Goal: Task Accomplishment & Management: Use online tool/utility

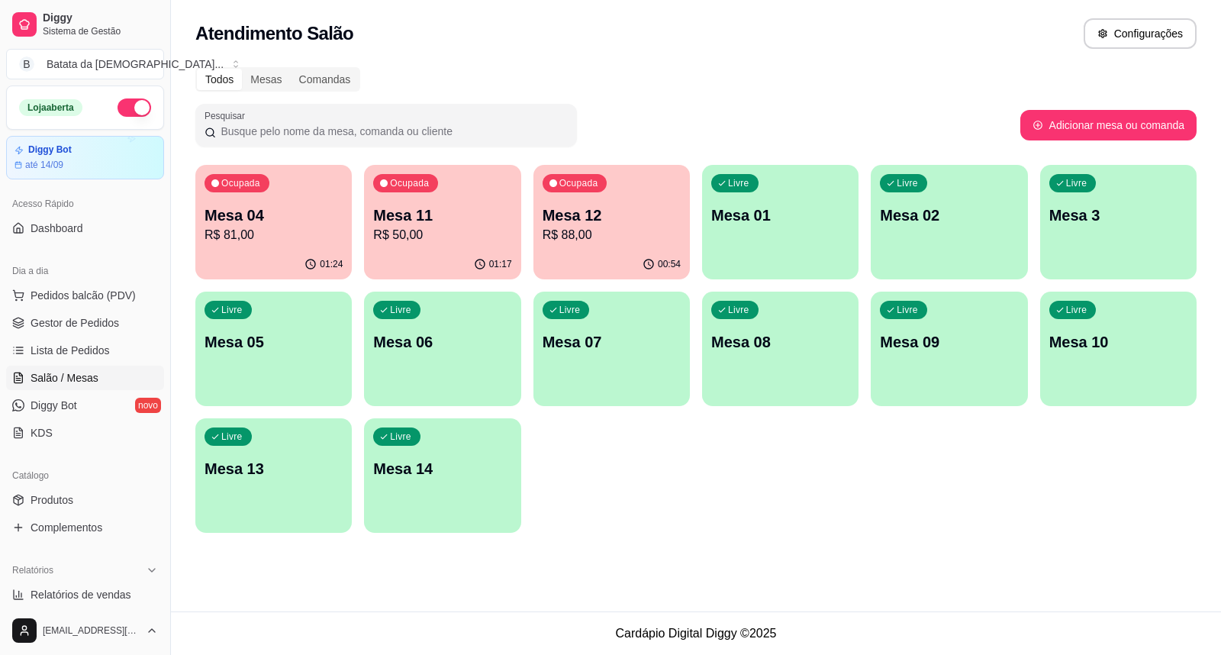
click at [551, 241] on p "R$ 88,00" at bounding box center [612, 235] width 138 height 18
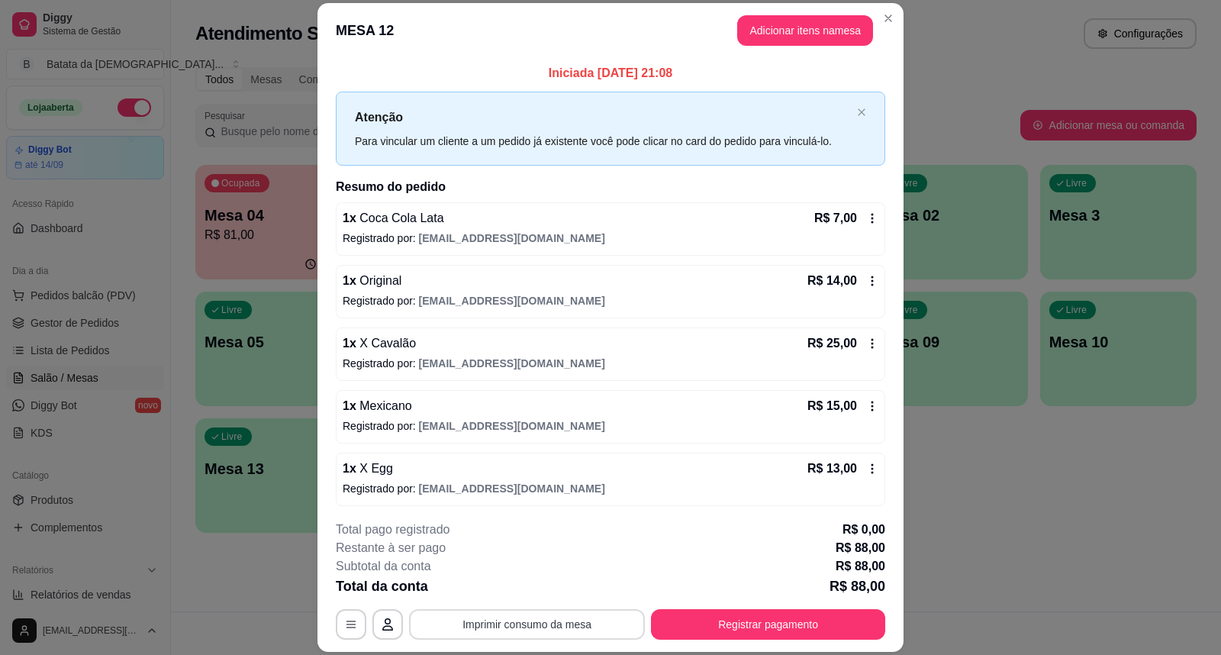
click at [544, 628] on button "Imprimir consumo da mesa" at bounding box center [527, 624] width 236 height 31
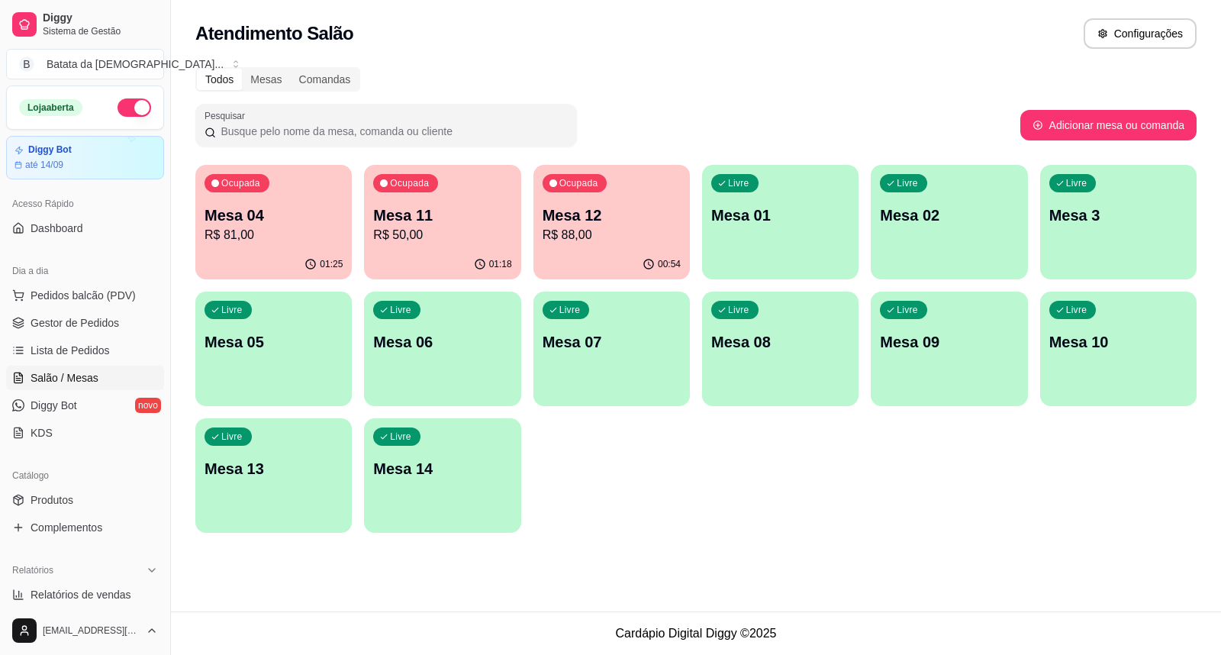
click at [271, 214] on p "Mesa 04" at bounding box center [274, 215] width 138 height 21
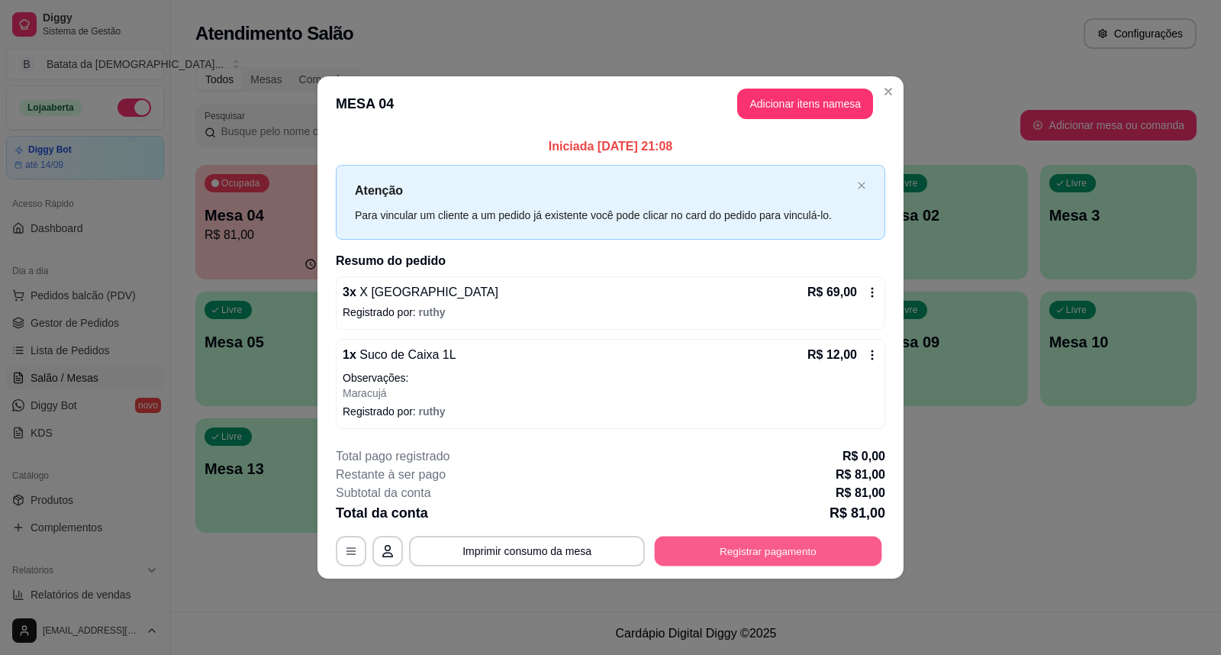
click at [743, 539] on button "Registrar pagamento" at bounding box center [768, 551] width 227 height 30
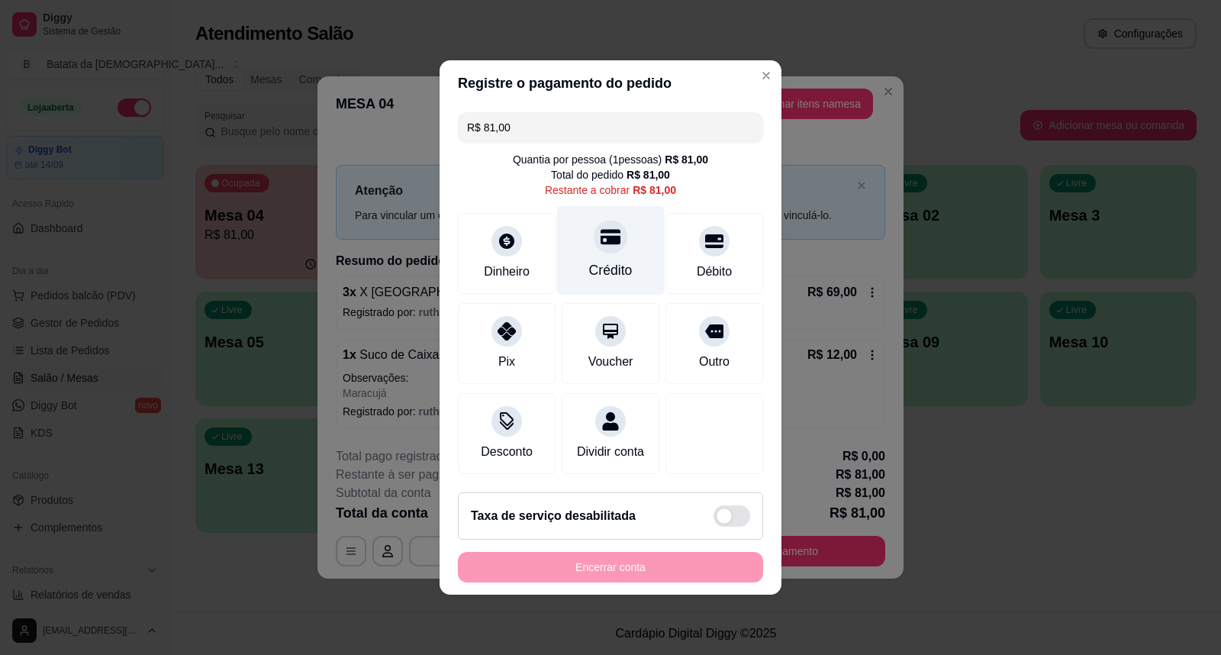
click at [607, 243] on div at bounding box center [611, 237] width 34 height 34
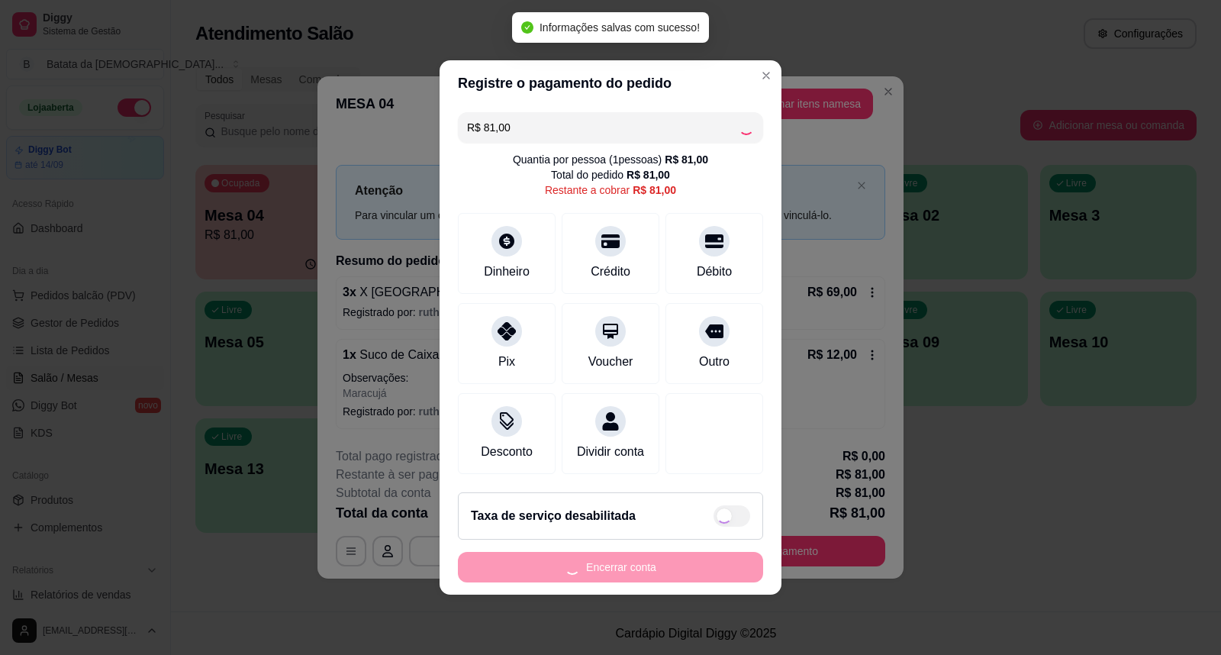
type input "R$ 0,00"
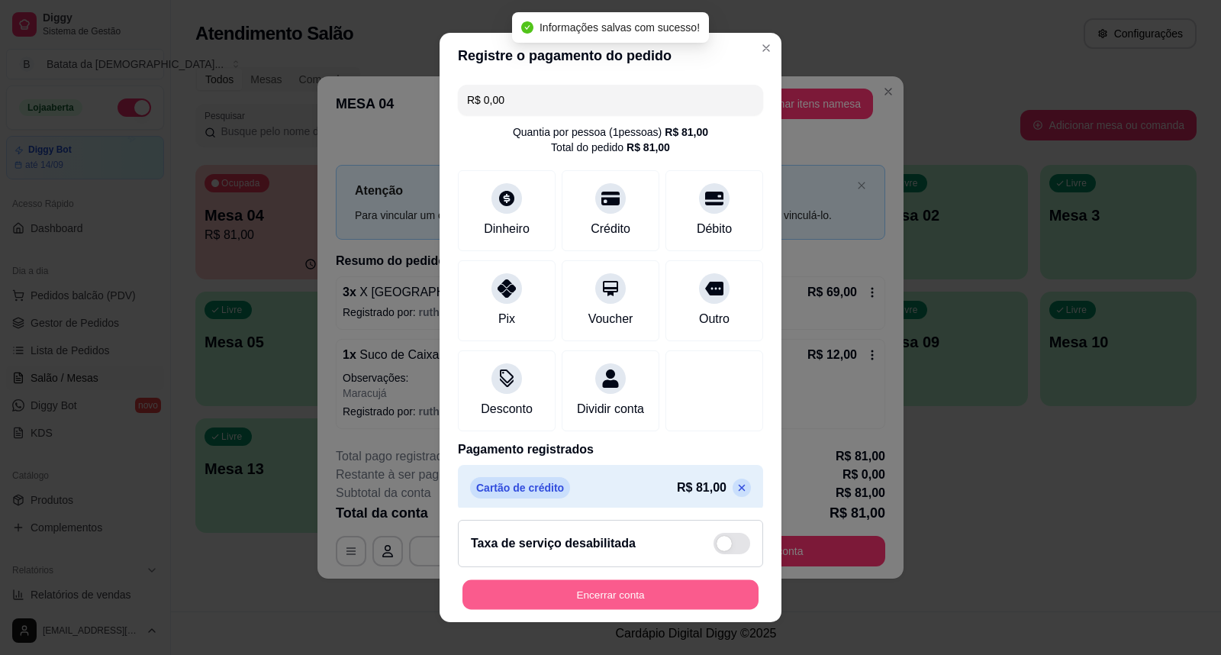
click at [668, 583] on button "Encerrar conta" at bounding box center [611, 595] width 296 height 30
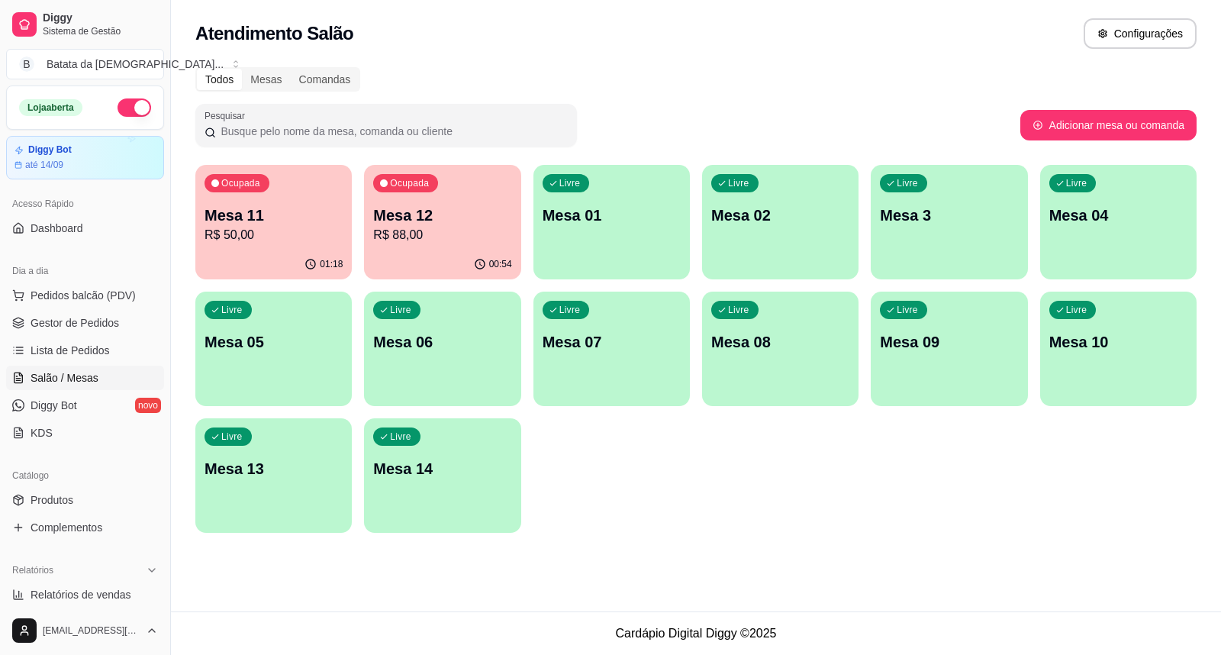
click at [285, 197] on div "Ocupada Mesa 11 R$ 50,00" at bounding box center [273, 207] width 156 height 85
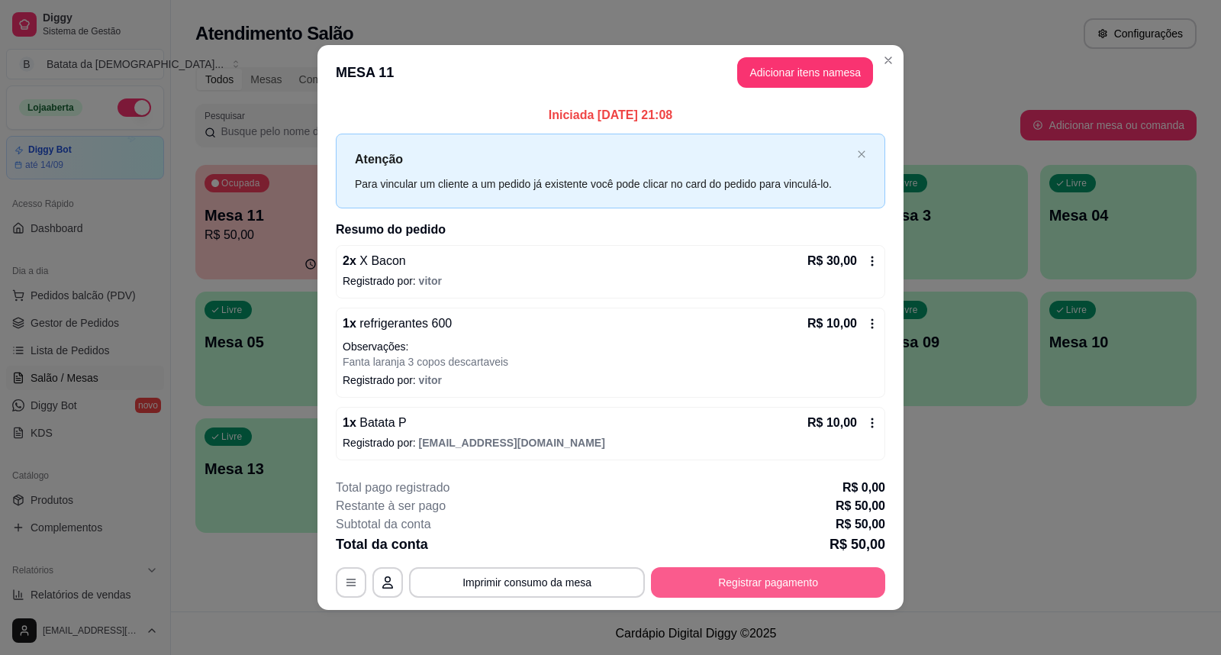
click at [727, 570] on button "Registrar pagamento" at bounding box center [768, 582] width 234 height 31
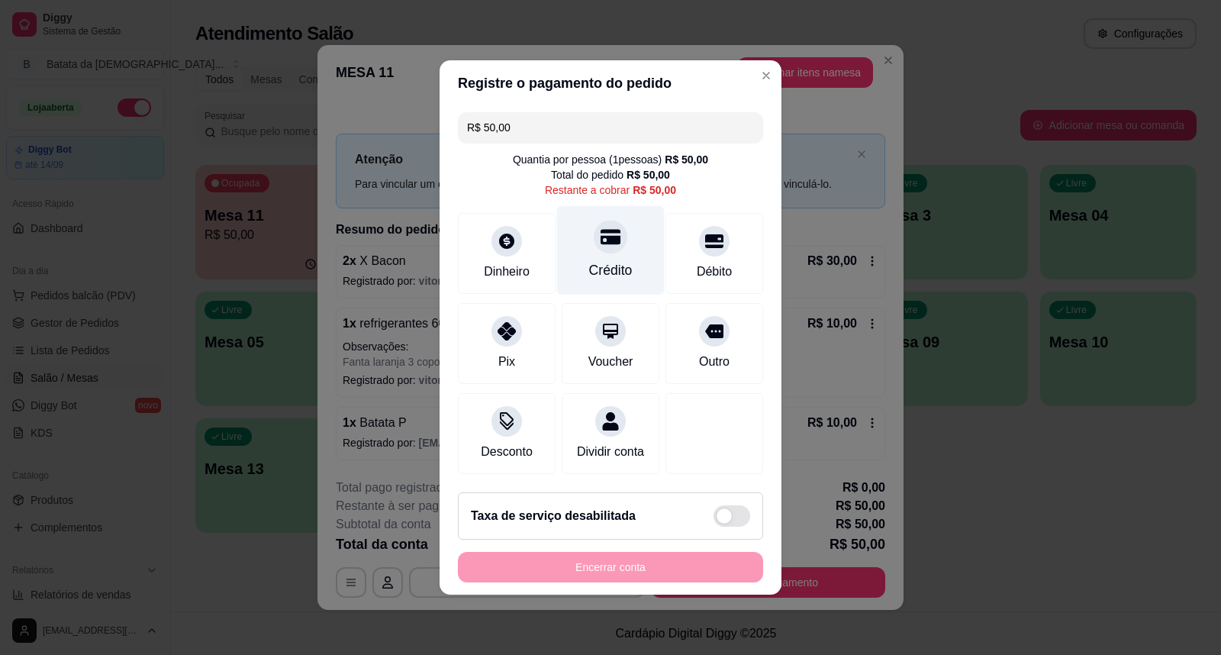
click at [583, 241] on div "Crédito" at bounding box center [611, 250] width 108 height 89
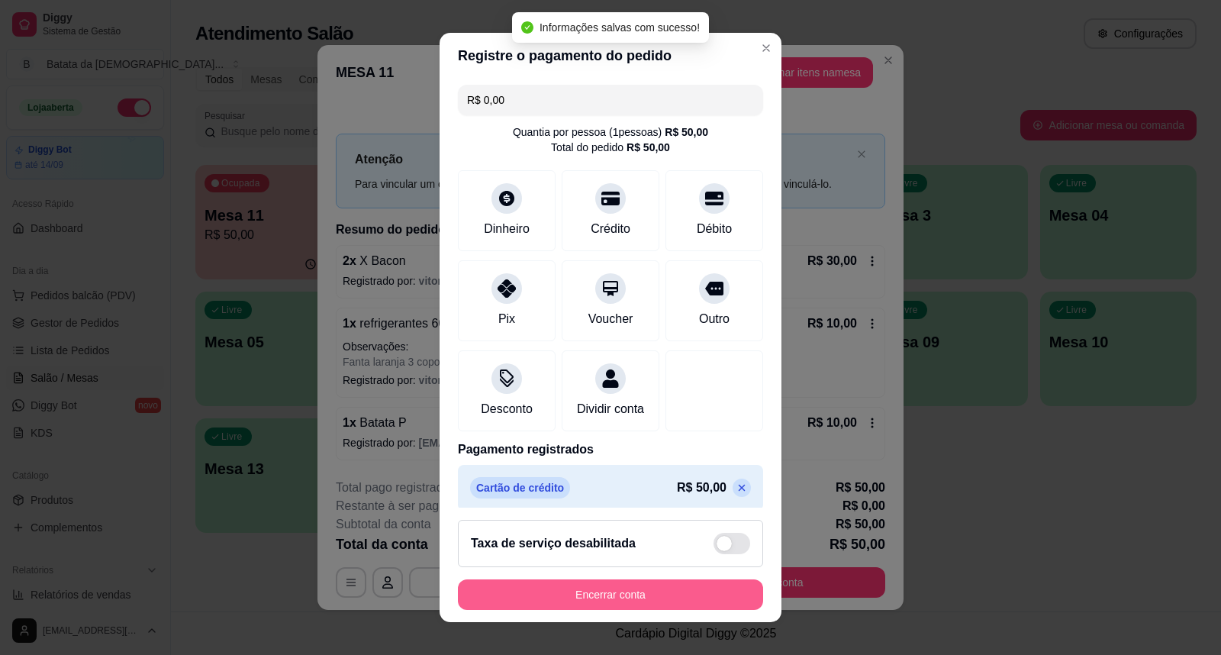
click at [607, 589] on button "Encerrar conta" at bounding box center [610, 594] width 305 height 31
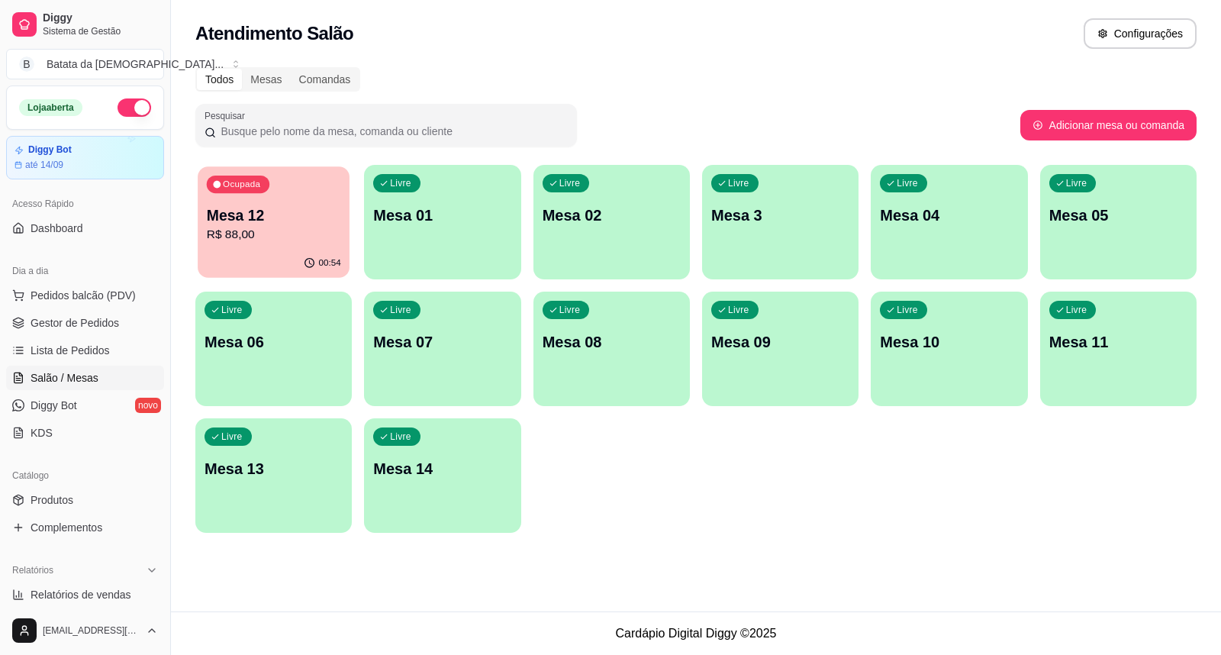
click at [287, 217] on p "Mesa 12" at bounding box center [274, 215] width 134 height 21
click at [310, 224] on div "Mesa 12 R$ 88,00" at bounding box center [274, 225] width 138 height 40
